Goal: Task Accomplishment & Management: Complete application form

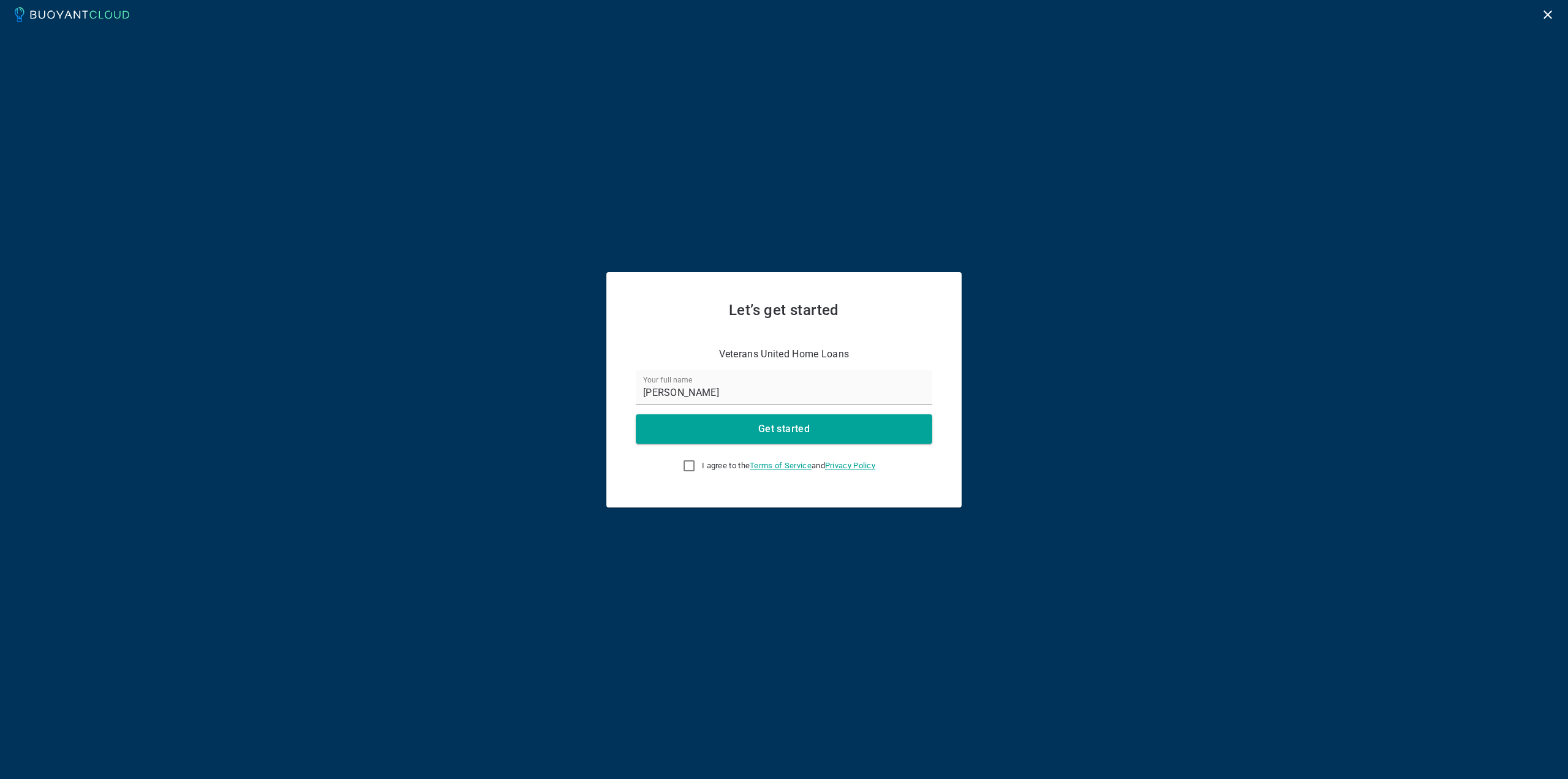
drag, startPoint x: 685, startPoint y: 464, endPoint x: 715, endPoint y: 456, distance: 31.0
click at [685, 464] on input "I agree to the Terms of Service and Privacy Policy" at bounding box center [689, 465] width 15 height 15
checkbox input "true"
drag, startPoint x: 778, startPoint y: 437, endPoint x: 732, endPoint y: 436, distance: 46.0
click at [778, 436] on button "Get started" at bounding box center [784, 429] width 297 height 29
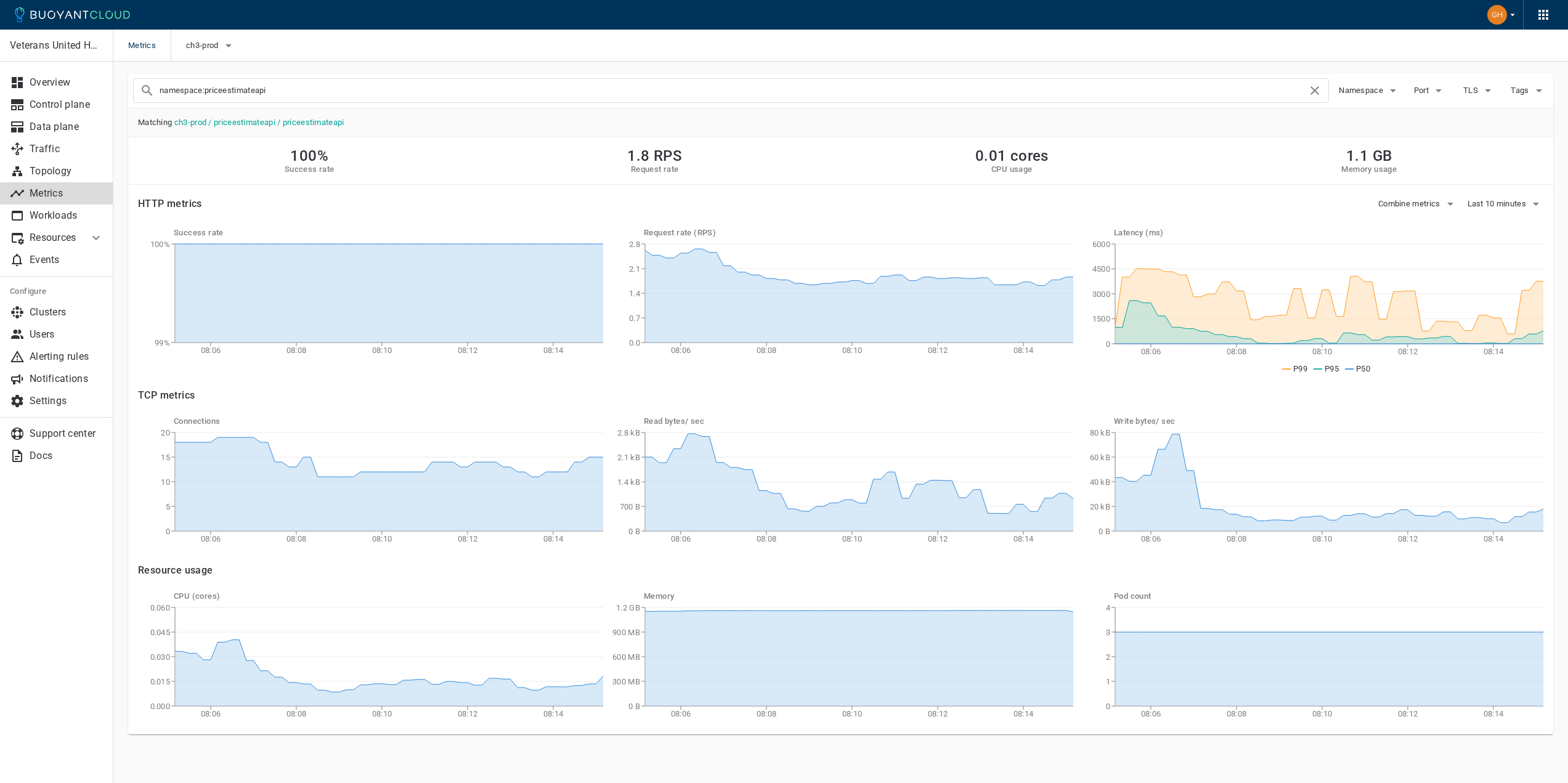
scroll to position [4, 0]
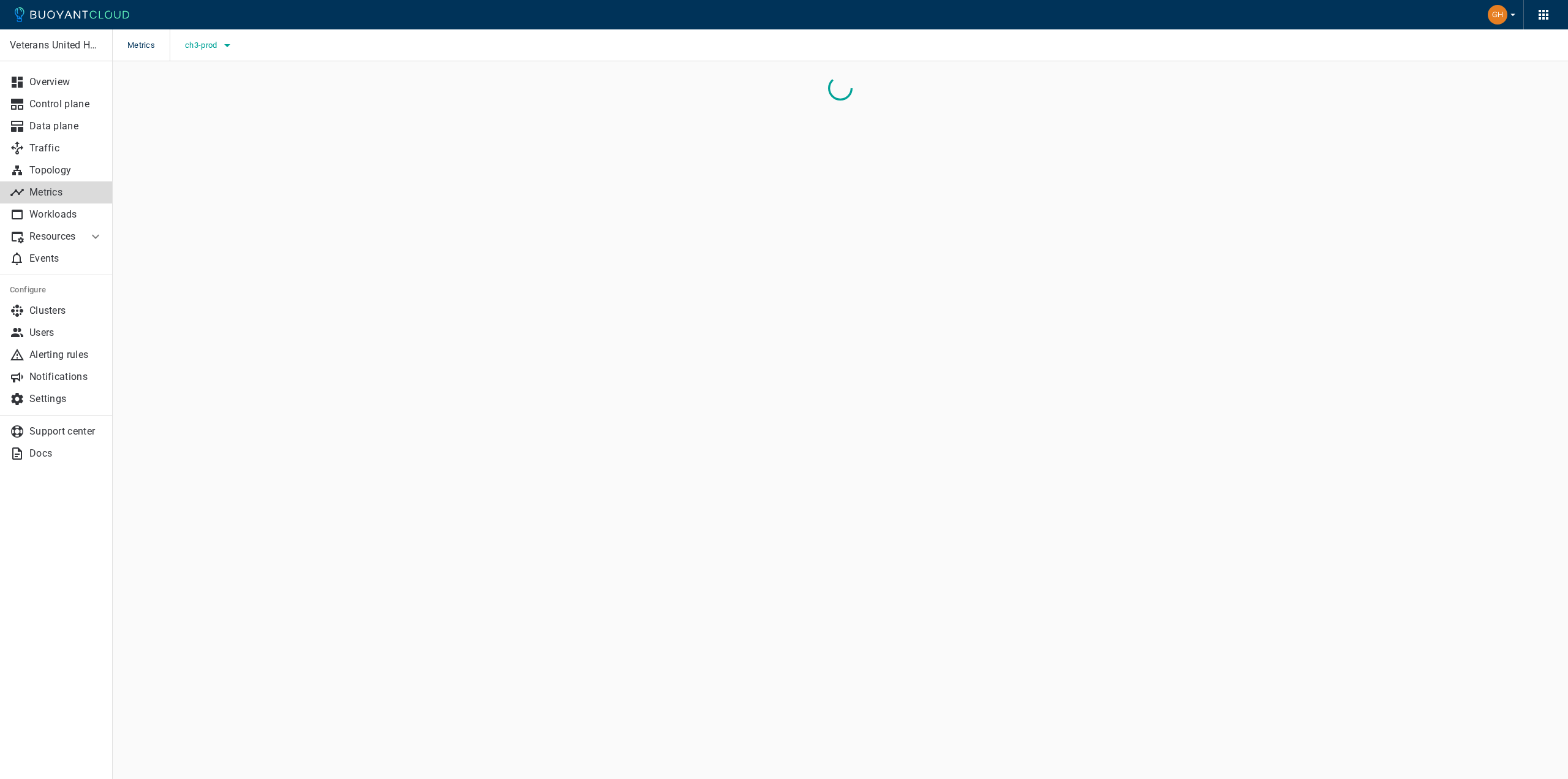
click at [233, 44] on icon "button" at bounding box center [227, 45] width 15 height 15
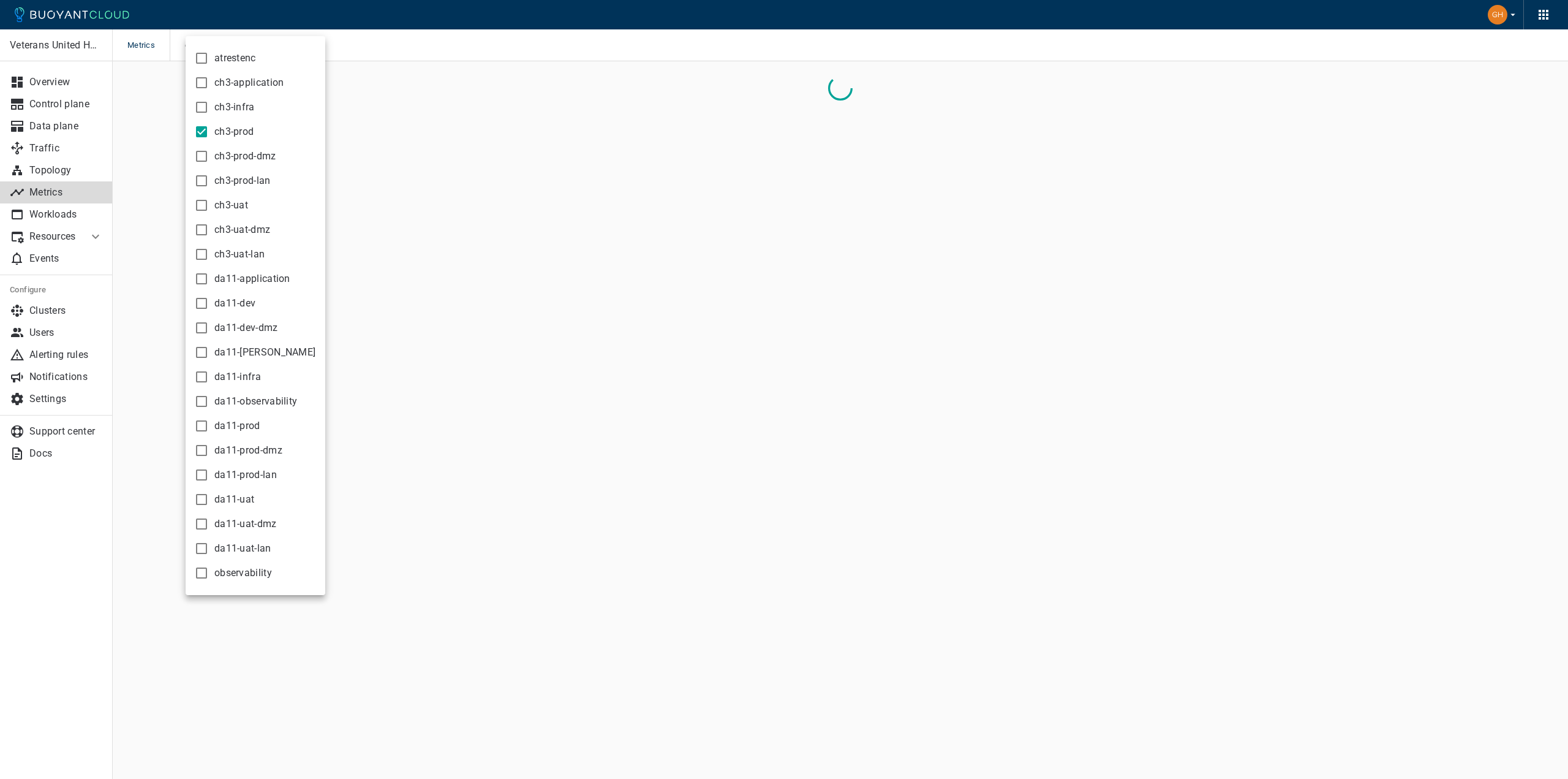
click at [388, 48] on div at bounding box center [784, 390] width 1568 height 779
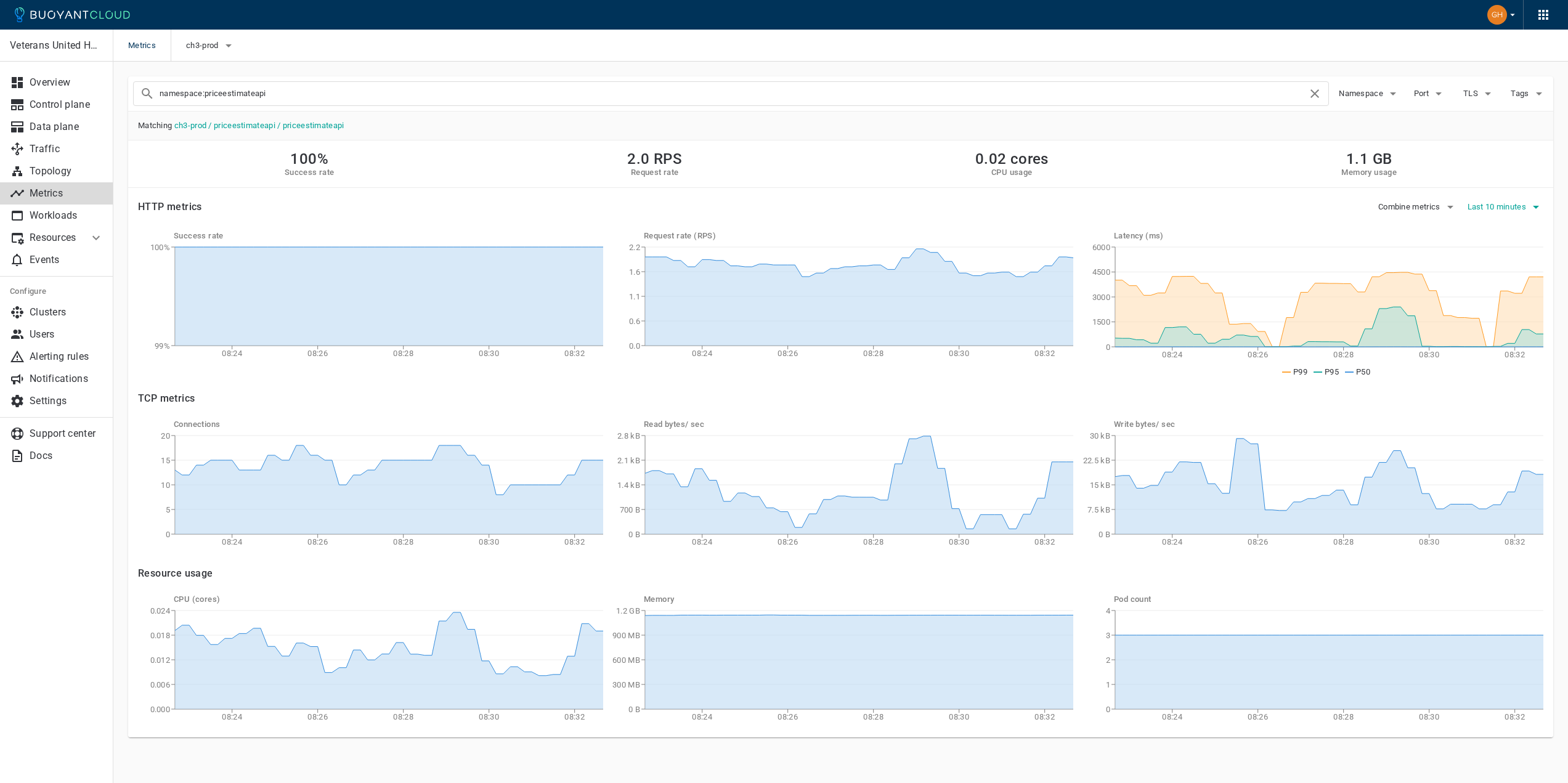
click at [1508, 211] on span "Last 10 minutes" at bounding box center [1498, 207] width 62 height 10
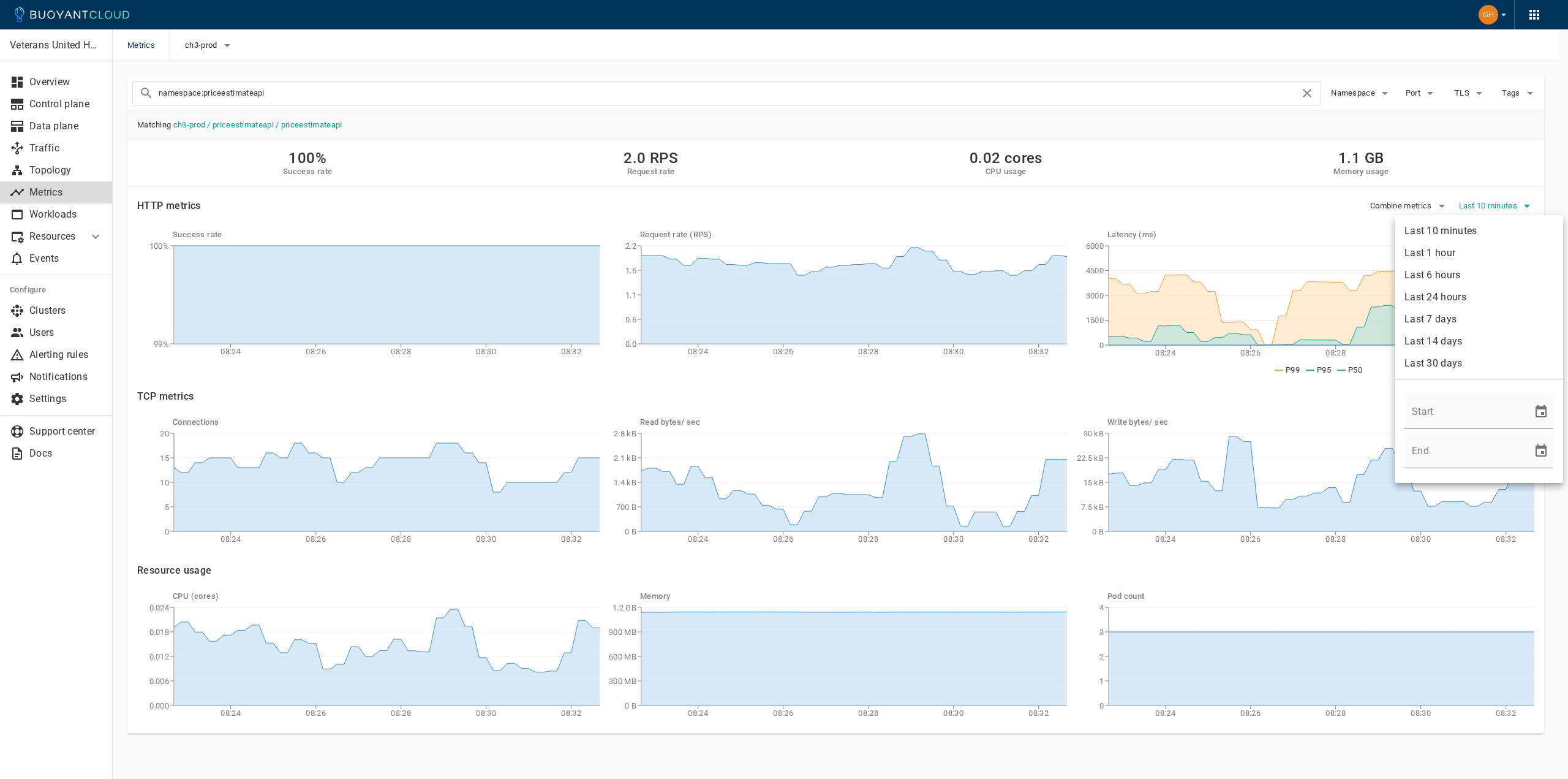
click at [1499, 209] on div at bounding box center [784, 390] width 1568 height 779
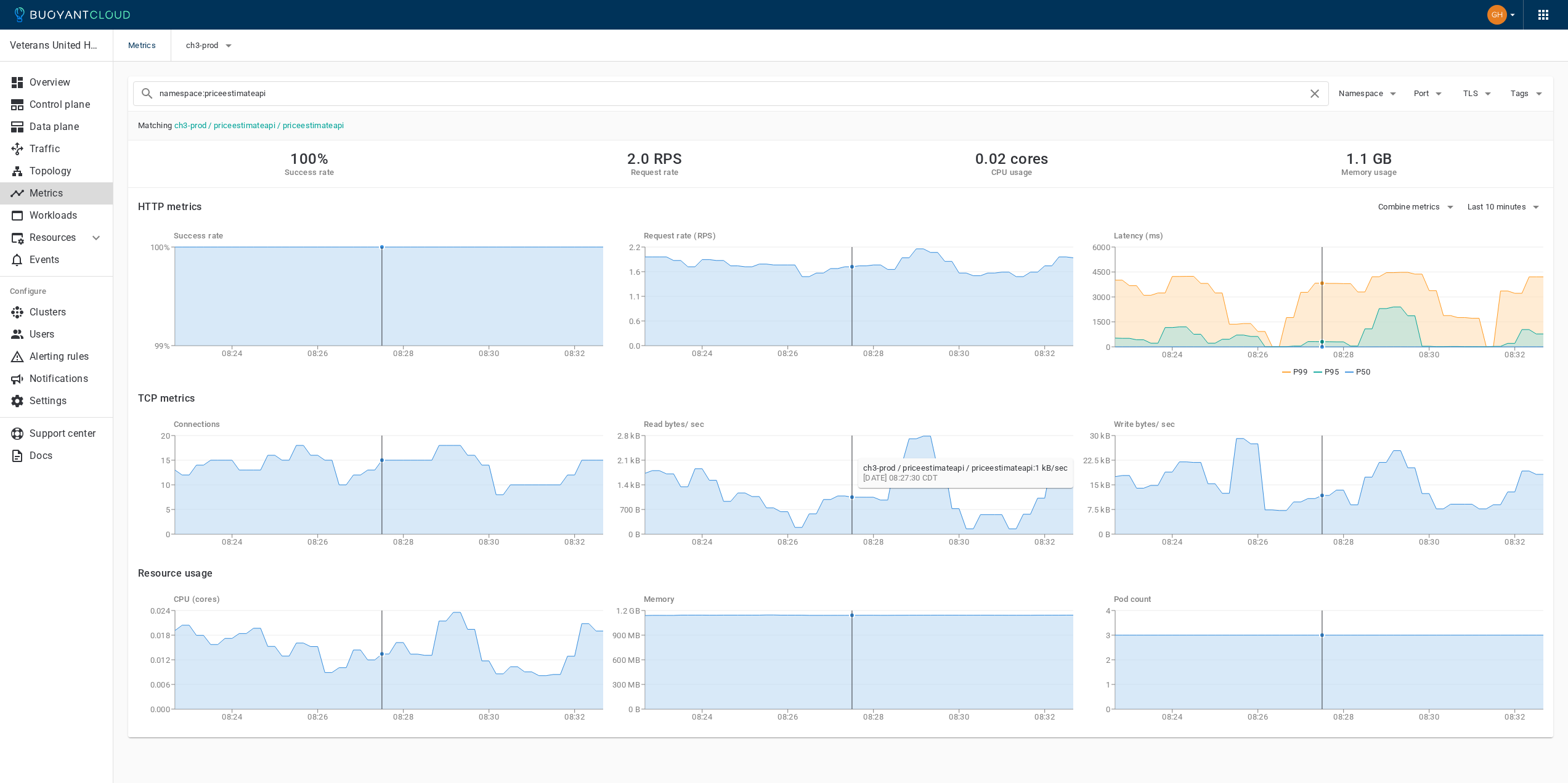
scroll to position [4, 0]
